Goal: Navigation & Orientation: Find specific page/section

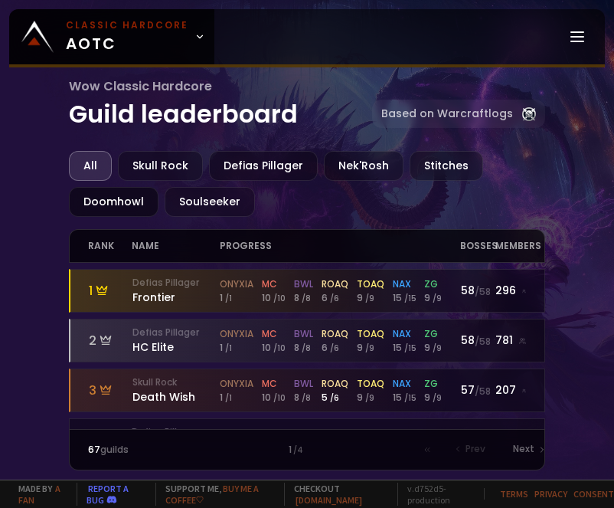
click at [132, 201] on div "Doomhowl" at bounding box center [114, 202] width 90 height 30
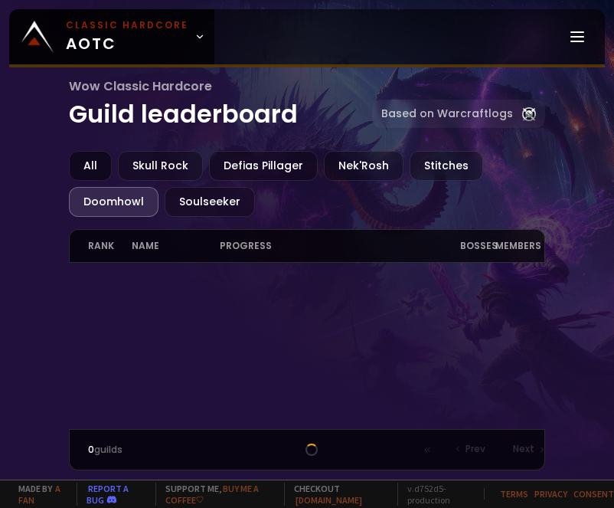
click at [92, 155] on div "All" at bounding box center [90, 166] width 43 height 30
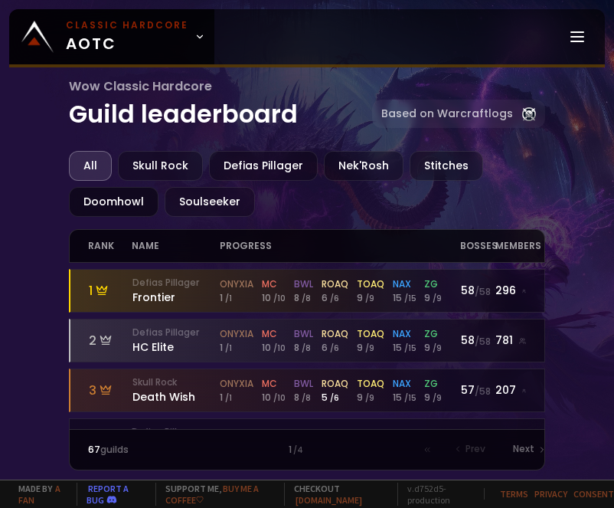
click at [136, 201] on div "Doomhowl" at bounding box center [114, 202] width 90 height 30
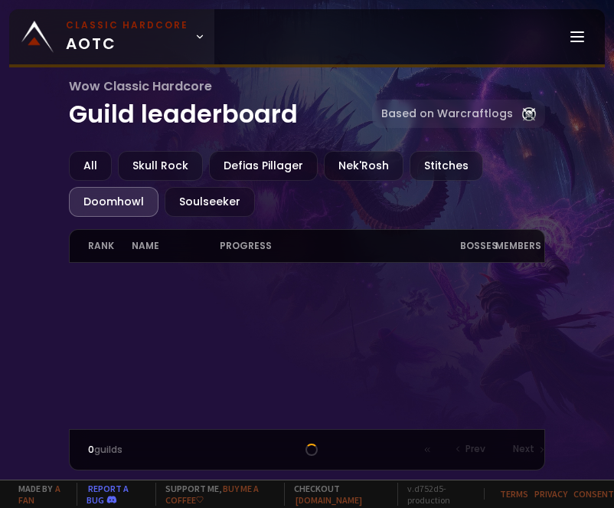
click at [195, 39] on icon at bounding box center [200, 36] width 11 height 11
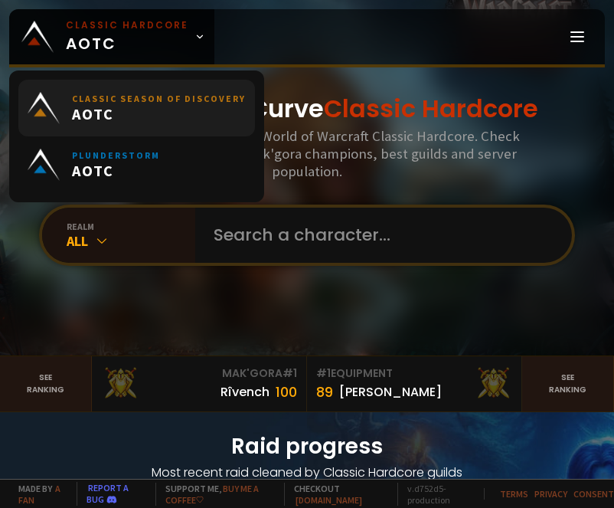
click at [179, 109] on span "AOTC" at bounding box center [159, 113] width 174 height 19
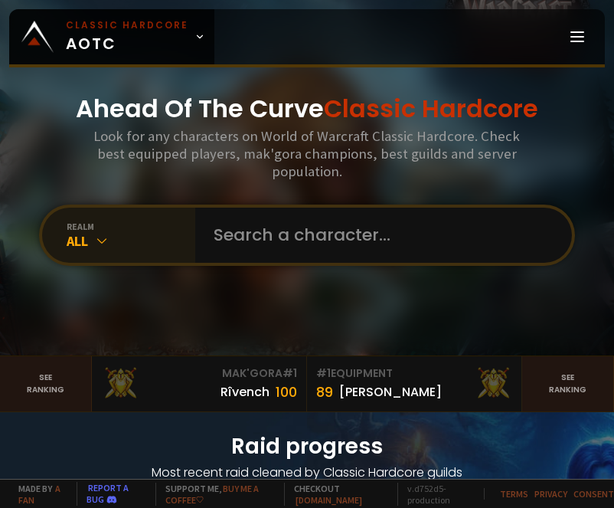
click at [96, 237] on icon at bounding box center [101, 240] width 15 height 15
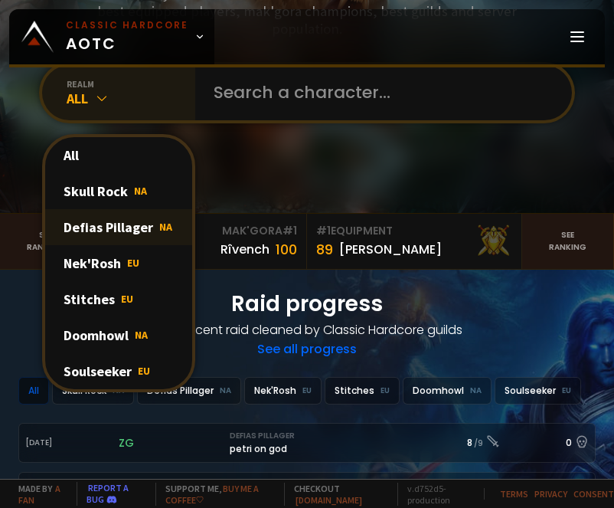
scroll to position [153, 0]
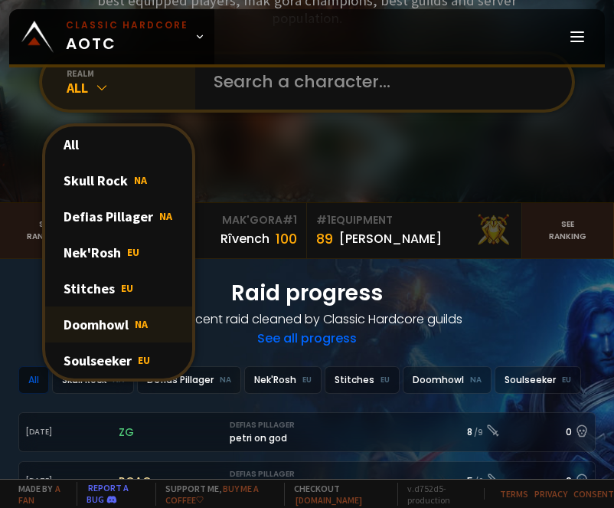
click at [99, 319] on div "Doomhowl NA" at bounding box center [118, 324] width 147 height 36
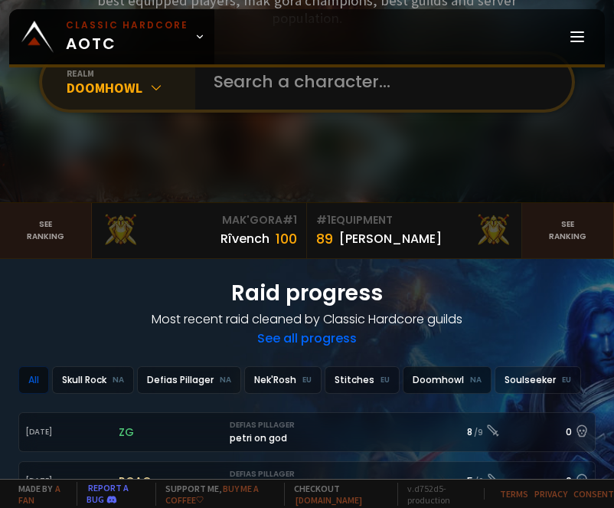
click at [444, 379] on div "Doomhowl NA" at bounding box center [447, 380] width 89 height 28
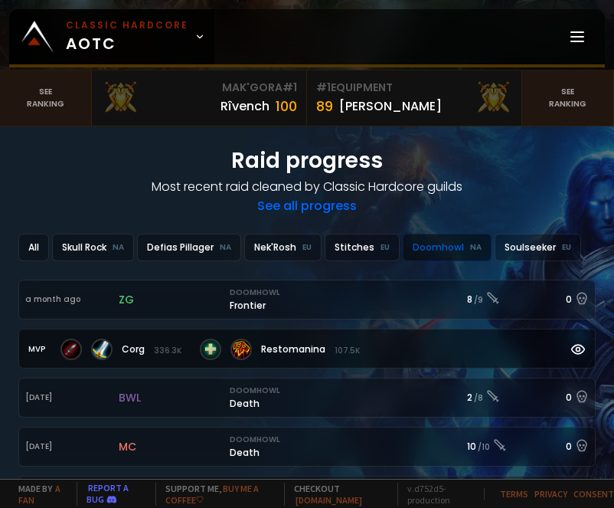
scroll to position [306, 0]
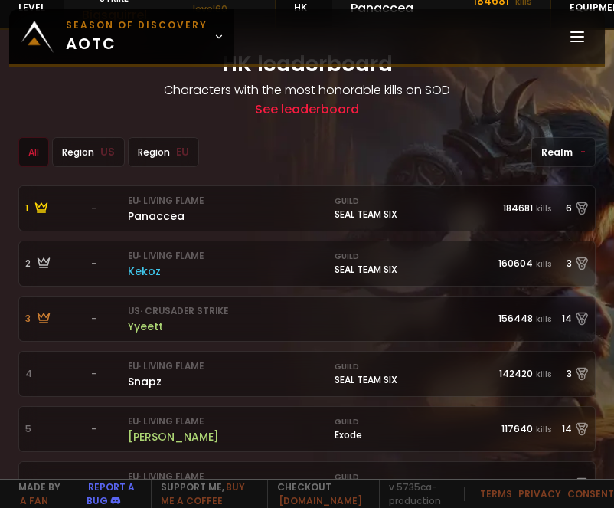
scroll to position [613, 0]
